Goal: Check status: Check status

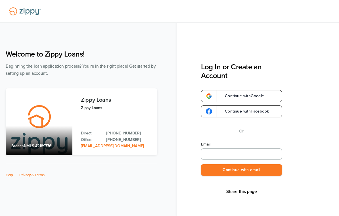
type input "**********"
click at [225, 176] on div "Share this page" at bounding box center [242, 192] width 34 height 32
click at [231, 172] on button "Continue with email" at bounding box center [241, 170] width 81 height 12
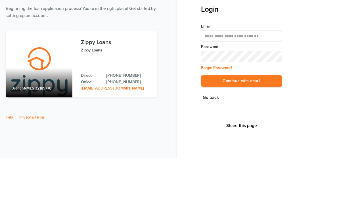
click at [242, 133] on button "Continue with email" at bounding box center [241, 139] width 81 height 12
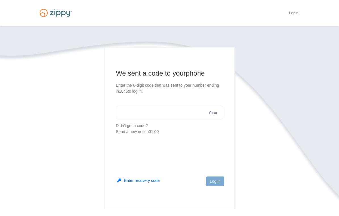
scroll to position [56, 0]
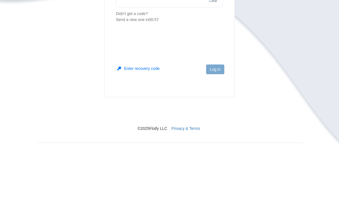
click at [186, 59] on input "text" at bounding box center [169, 57] width 107 height 14
type input "******"
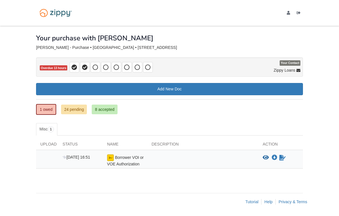
click at [113, 108] on link "8 accepted" at bounding box center [105, 110] width 26 height 10
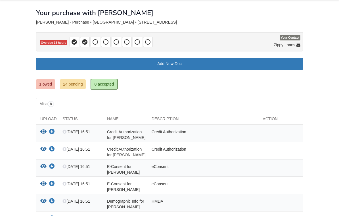
scroll to position [19, 0]
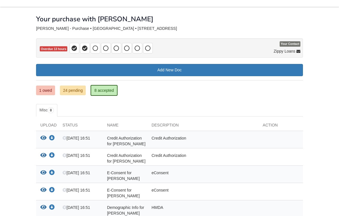
click at [75, 94] on link "24 pending" at bounding box center [73, 91] width 26 height 10
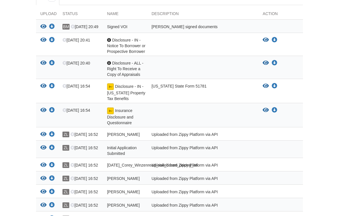
scroll to position [130, 0]
click at [264, 42] on icon "View Disclosure - IN - Notice To Borrower or Prospective Borrower" at bounding box center [266, 40] width 6 height 6
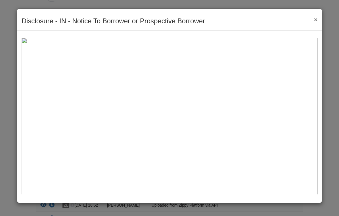
scroll to position [0, 0]
click at [313, 22] on button "×" at bounding box center [314, 19] width 7 height 6
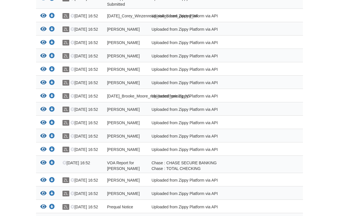
scroll to position [352, 0]
